Goal: Task Accomplishment & Management: Manage account settings

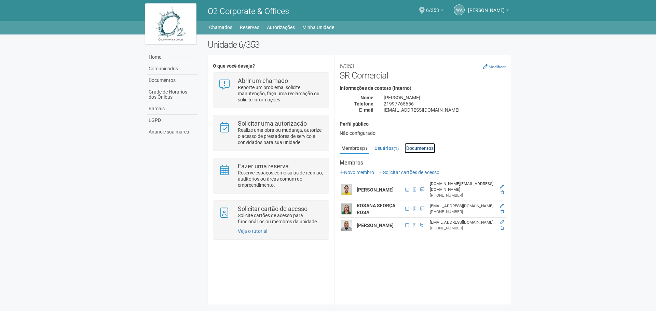
click at [425, 146] on link "Documentos" at bounding box center [420, 148] width 31 height 10
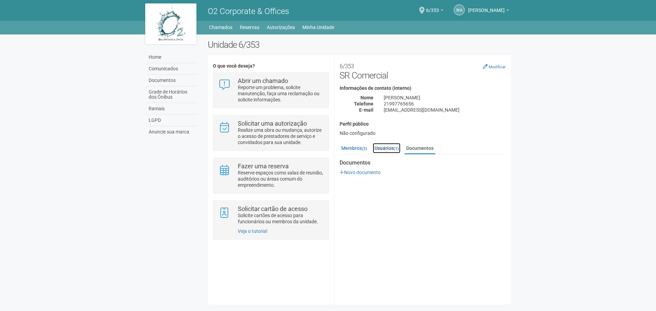
click at [387, 144] on link "Usuários (1)" at bounding box center [387, 148] width 28 height 10
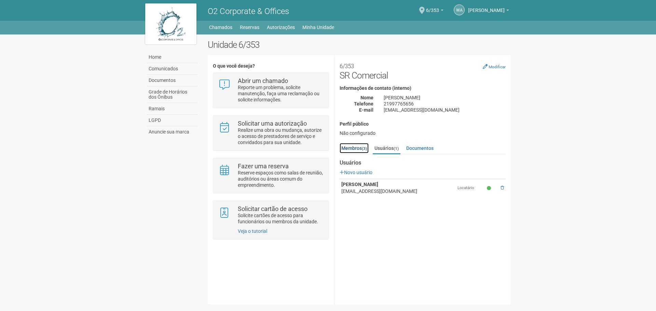
click at [349, 146] on link "Membros (3)" at bounding box center [354, 148] width 29 height 10
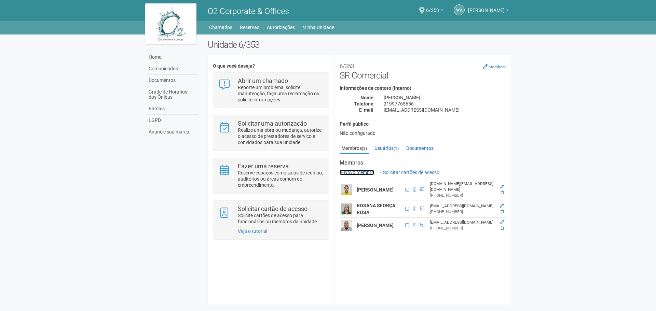
click at [359, 173] on link "Novo membro" at bounding box center [357, 172] width 35 height 5
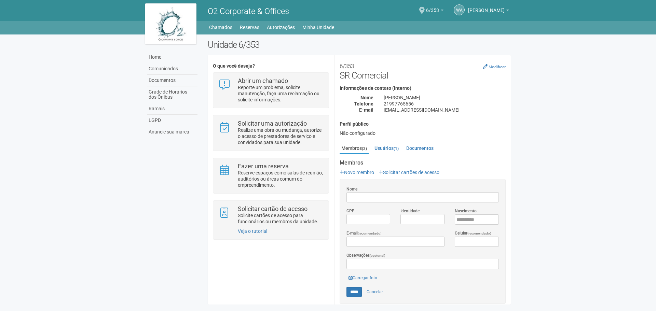
click at [367, 201] on input "Nome" at bounding box center [423, 197] width 152 height 10
type input "*"
click at [355, 147] on link "Membros (3)" at bounding box center [354, 148] width 29 height 11
click at [383, 148] on link "Usuários (1)" at bounding box center [387, 148] width 28 height 10
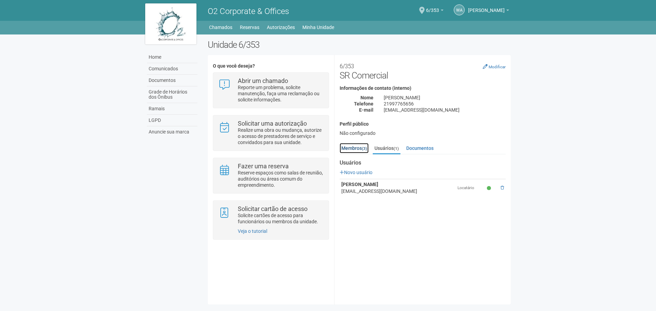
click at [348, 149] on link "Membros (3)" at bounding box center [354, 148] width 29 height 10
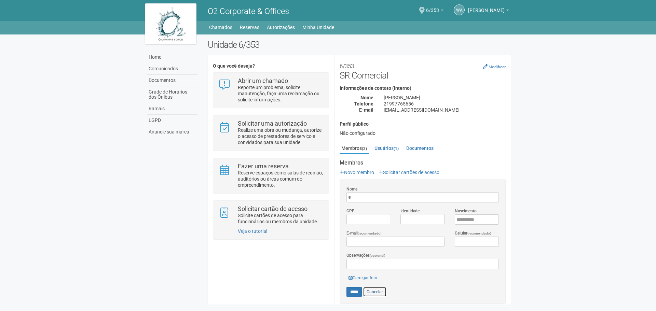
click at [381, 293] on link "Cancelar" at bounding box center [375, 292] width 24 height 10
